Goal: Task Accomplishment & Management: Use online tool/utility

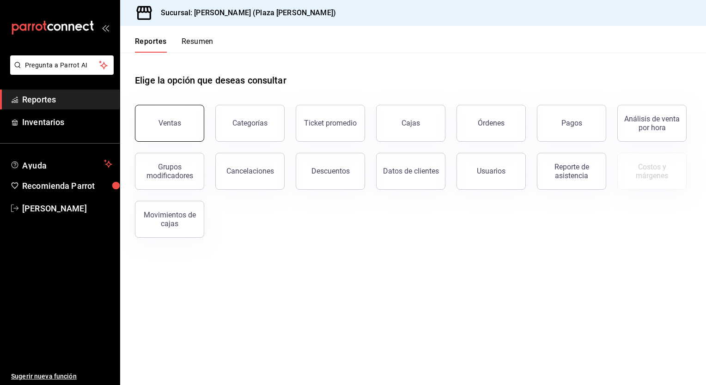
click at [181, 129] on button "Ventas" at bounding box center [169, 123] width 69 height 37
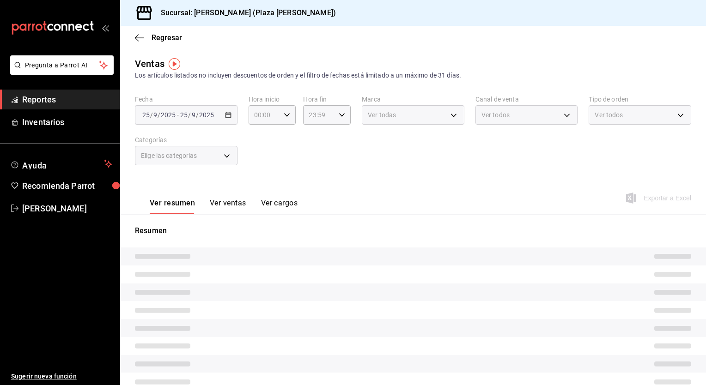
type input "05:00"
type input "05:59"
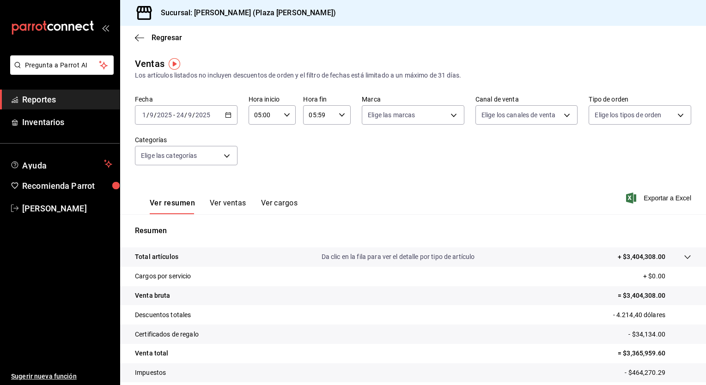
click at [227, 116] on icon "button" at bounding box center [228, 115] width 6 height 6
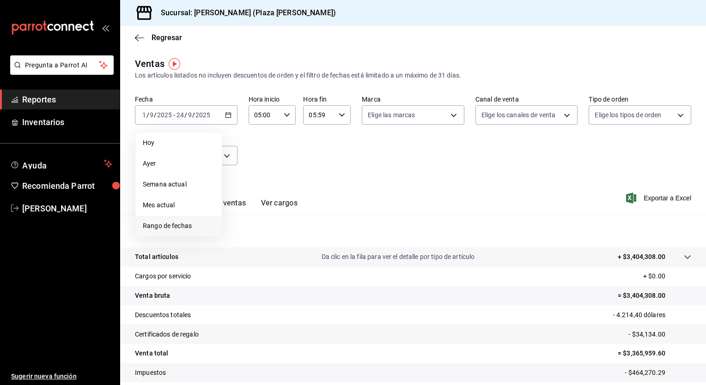
click at [188, 227] on span "Rango de fechas" at bounding box center [179, 226] width 72 height 10
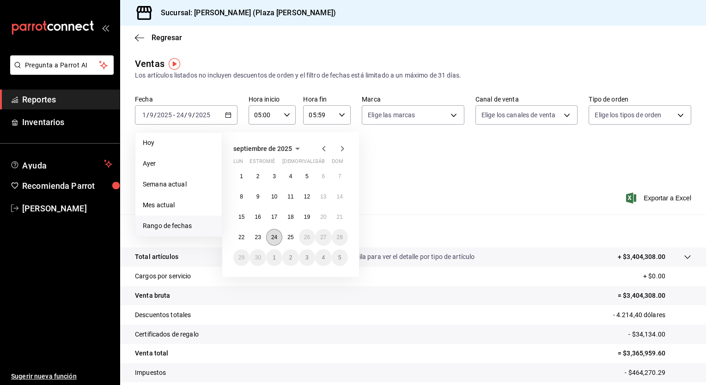
click at [276, 240] on abbr "24" at bounding box center [274, 237] width 6 height 6
click at [285, 238] on button "25" at bounding box center [290, 237] width 16 height 17
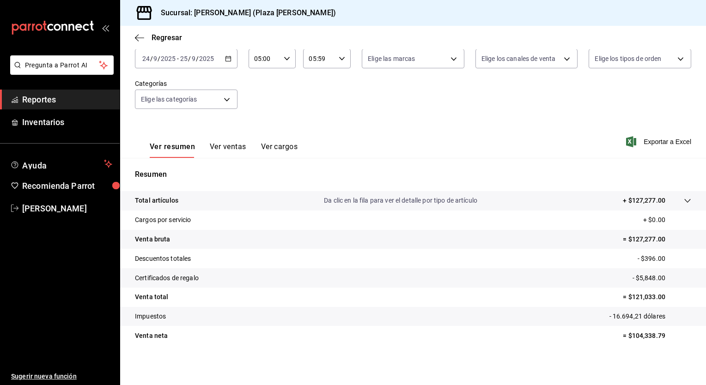
scroll to position [57, 0]
drag, startPoint x: 627, startPoint y: 336, endPoint x: 659, endPoint y: 335, distance: 32.4
click at [659, 335] on p "= $104,338.79" at bounding box center [657, 335] width 68 height 10
drag, startPoint x: 659, startPoint y: 335, endPoint x: 651, endPoint y: 335, distance: 7.9
copy p "104,338.79"
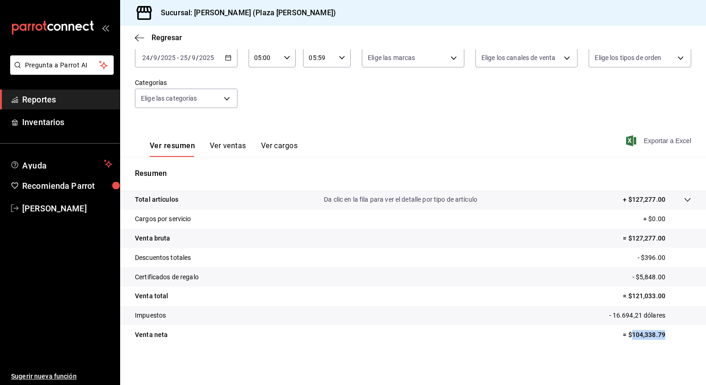
click at [660, 143] on font "Exportar a Excel" at bounding box center [668, 140] width 48 height 7
